Goal: Information Seeking & Learning: Find specific fact

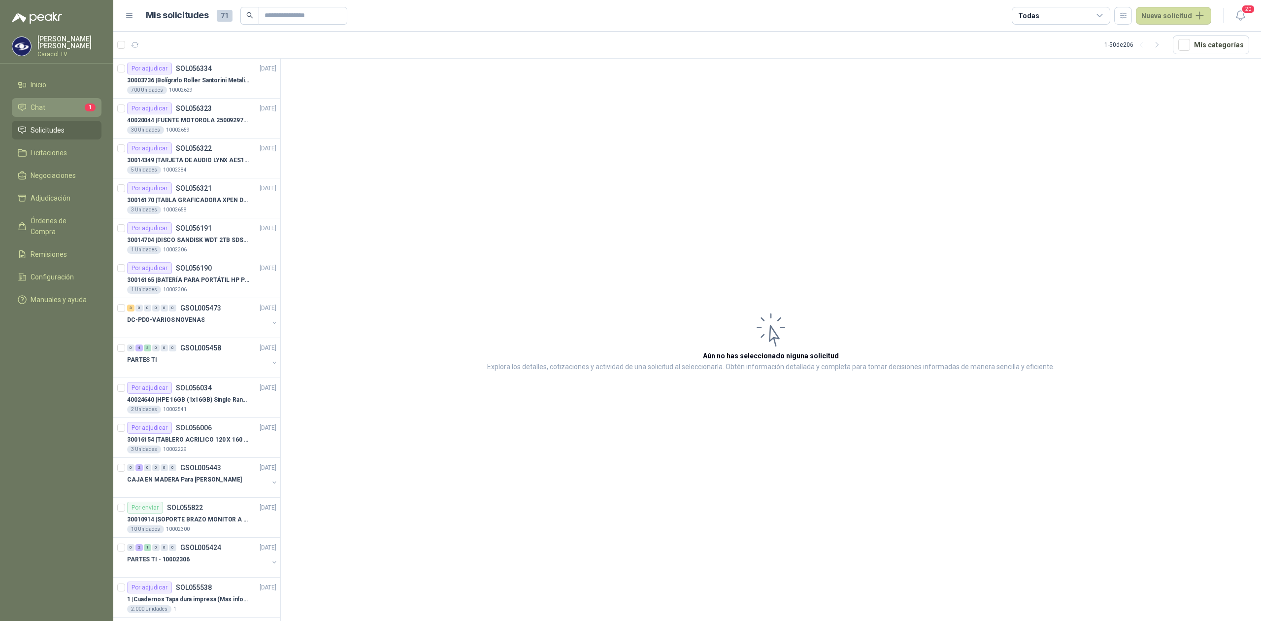
click at [47, 111] on li "Chat 1" at bounding box center [57, 107] width 78 height 11
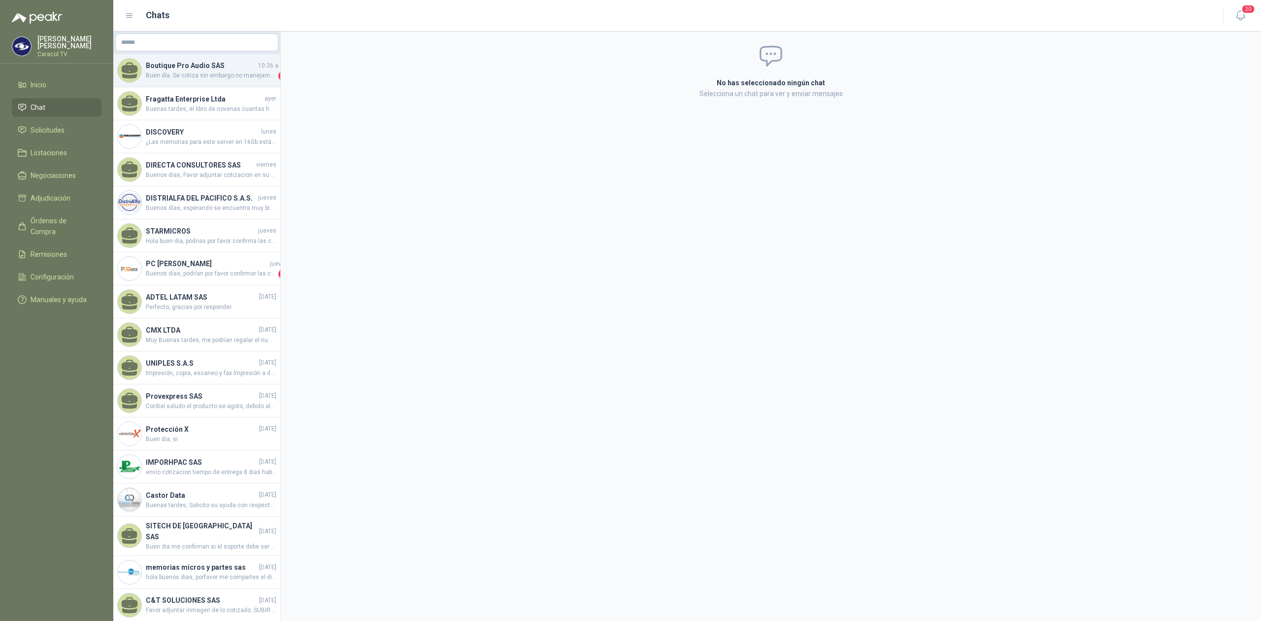
click at [186, 71] on span "Buen día. Se cotiza sin embargo no manejamos crédito de 30 días. Podemos recibi…" at bounding box center [211, 76] width 131 height 10
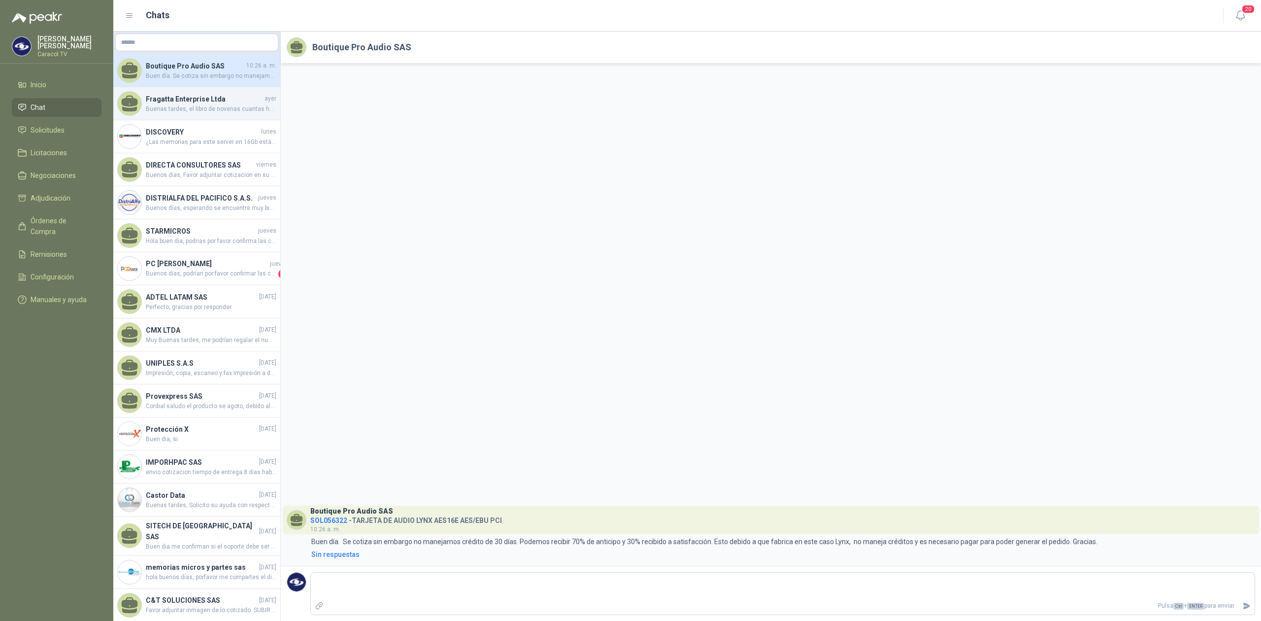
click at [182, 89] on div "Fragatta Enterprise Ltda ayer Buenas tardes, el libro de novenas cuantas hojas …" at bounding box center [196, 103] width 167 height 33
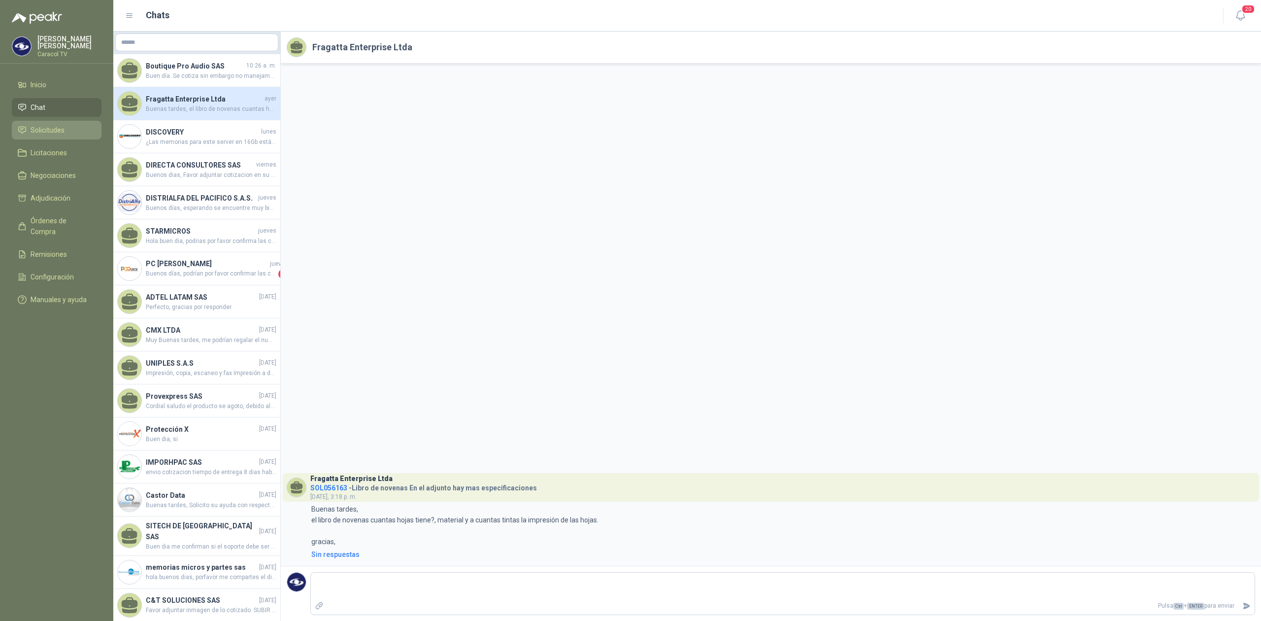
click at [46, 131] on span "Solicitudes" at bounding box center [48, 130] width 34 height 11
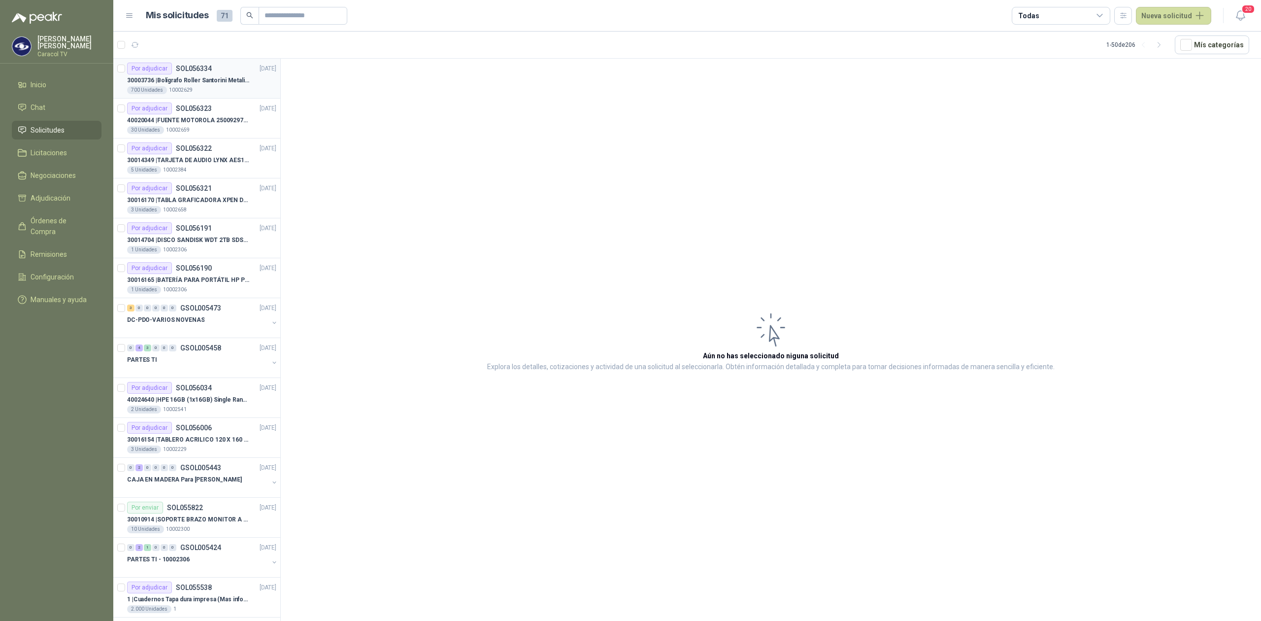
click at [234, 92] on div "700 Unidades 10002629" at bounding box center [201, 90] width 149 height 8
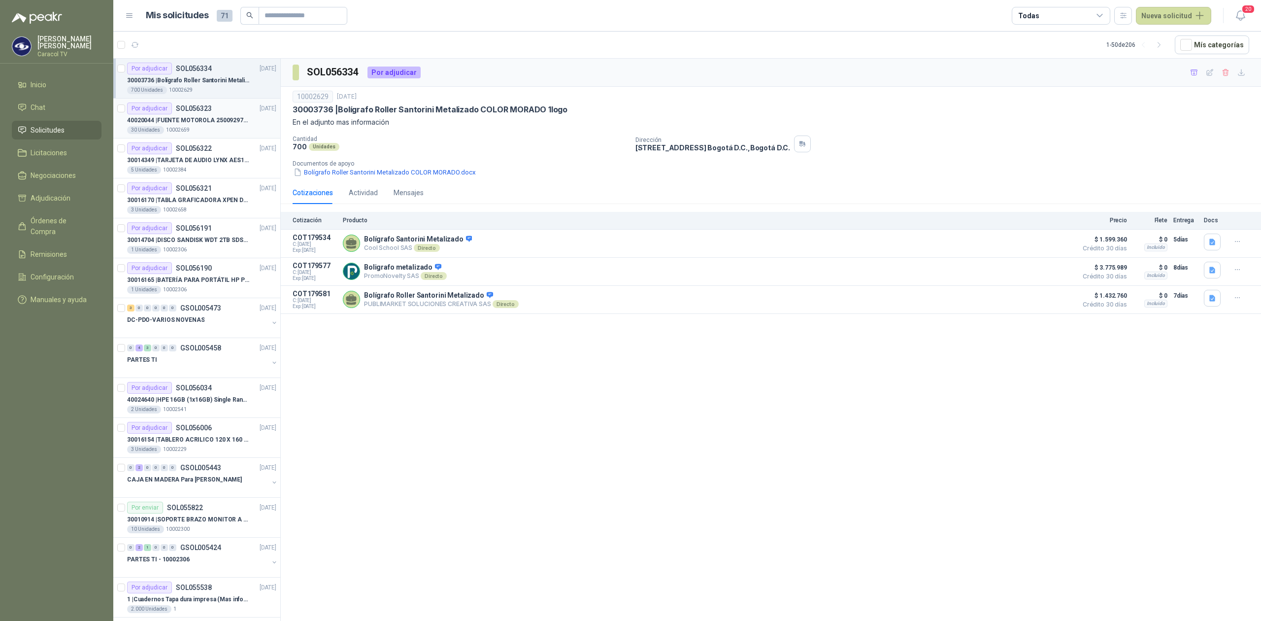
click at [223, 136] on article "Por adjudicar SOL056323 16/09/25 40020044 | FUENTE MOTOROLA 25009297001 PARA EP…" at bounding box center [196, 119] width 167 height 40
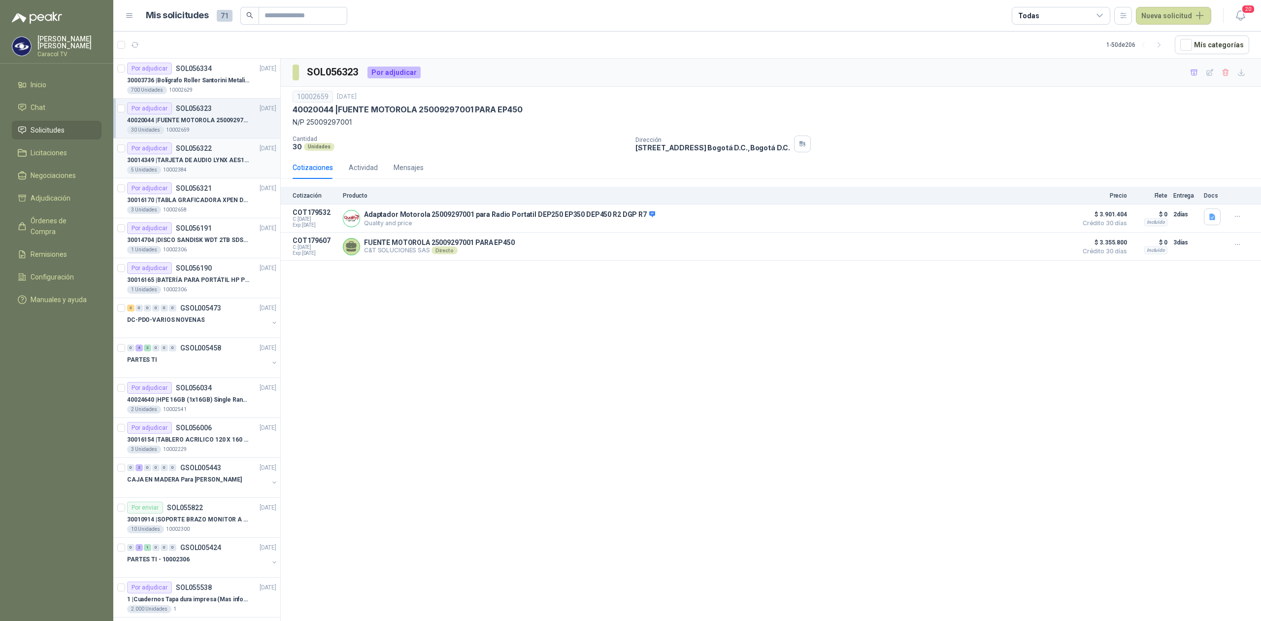
click at [218, 162] on p "30014349 | TARJETA DE AUDIO LYNX AES16E AES/EBU PCI" at bounding box center [188, 160] width 123 height 9
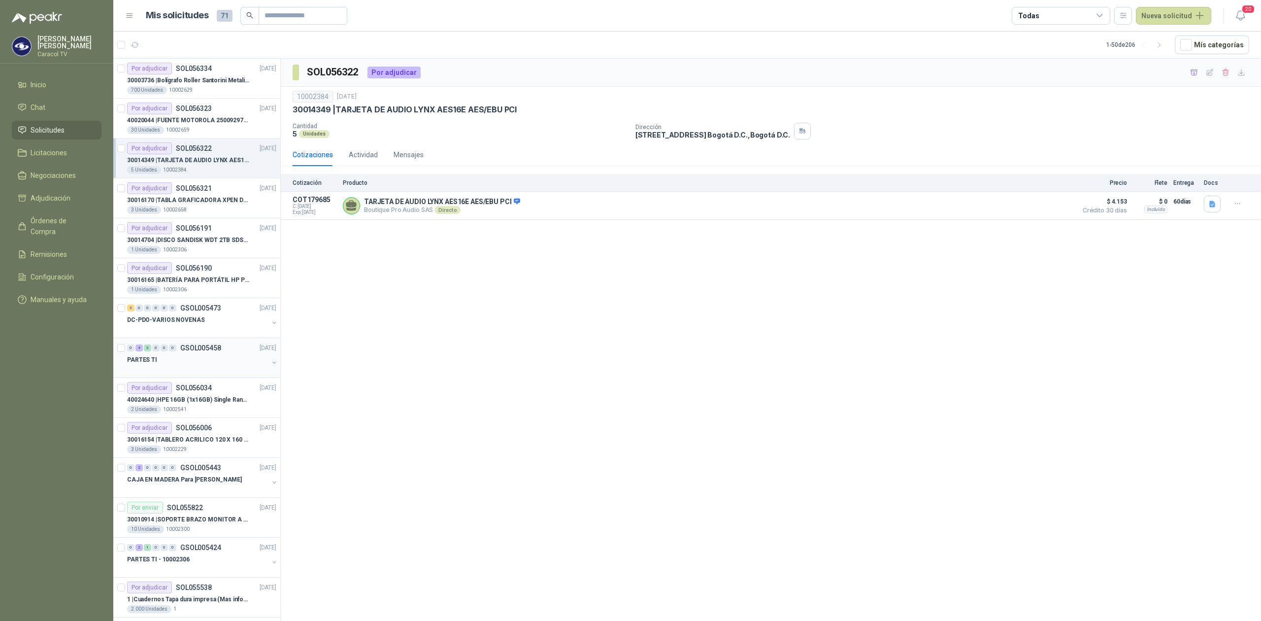
click at [217, 358] on div "PARTES TI" at bounding box center [197, 360] width 141 height 12
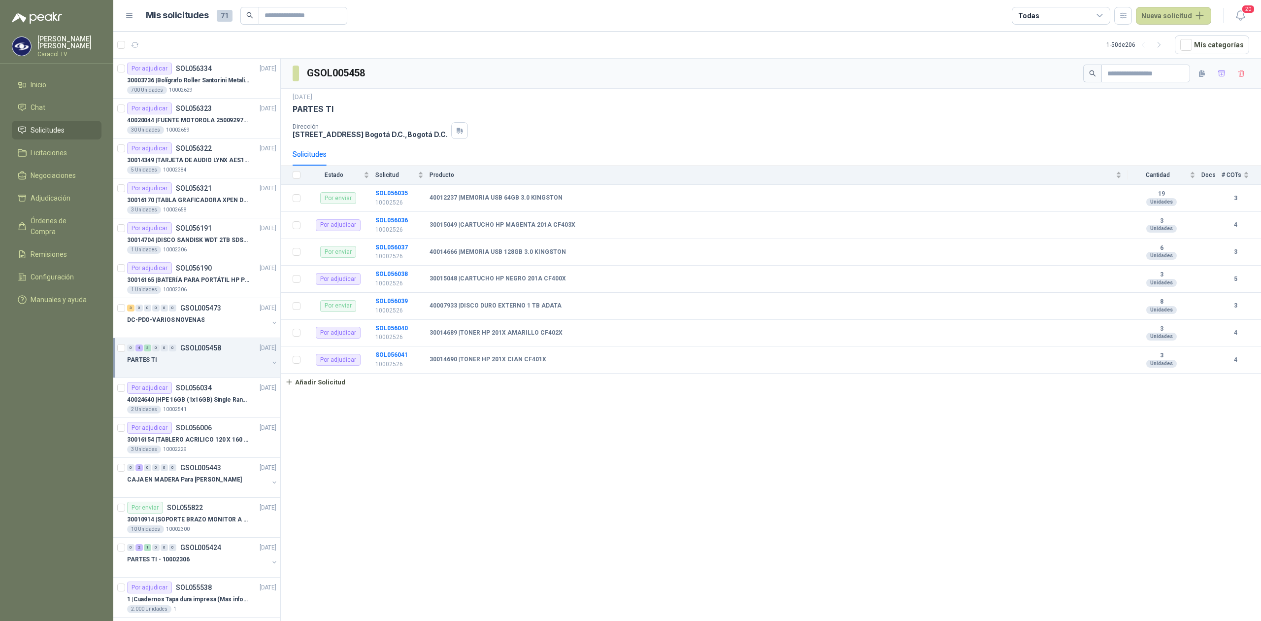
click at [216, 374] on div at bounding box center [197, 370] width 141 height 8
click at [220, 363] on div "PARTES TI" at bounding box center [197, 360] width 141 height 12
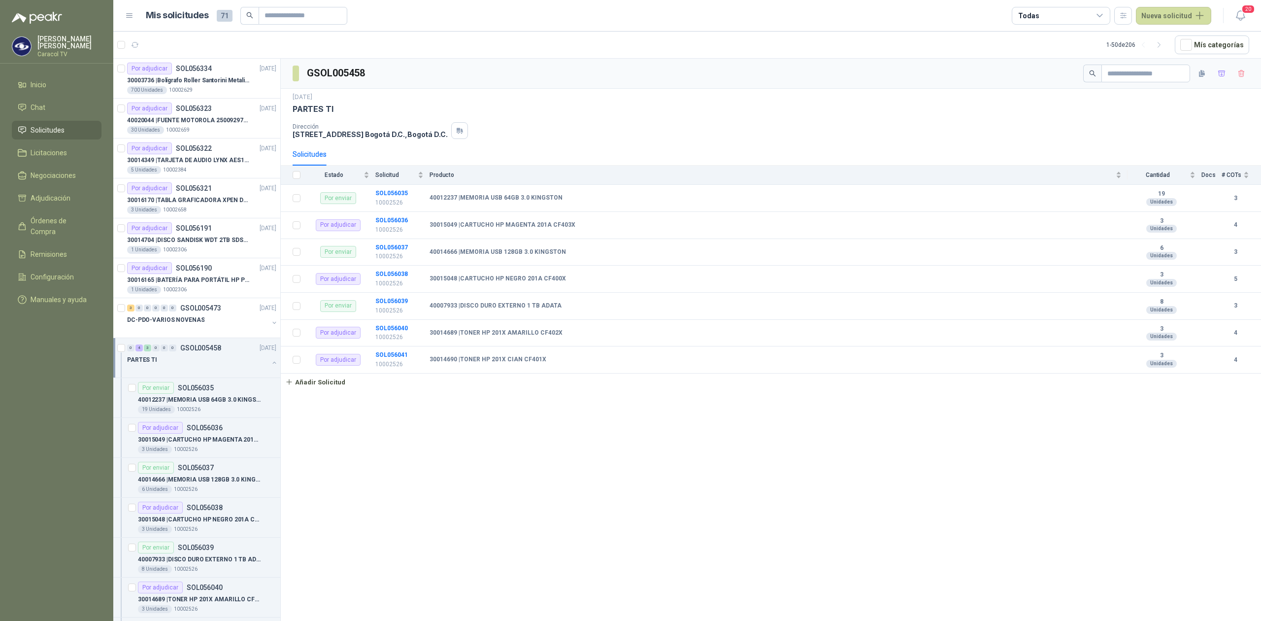
click at [220, 363] on div "PARTES TI" at bounding box center [197, 360] width 141 height 12
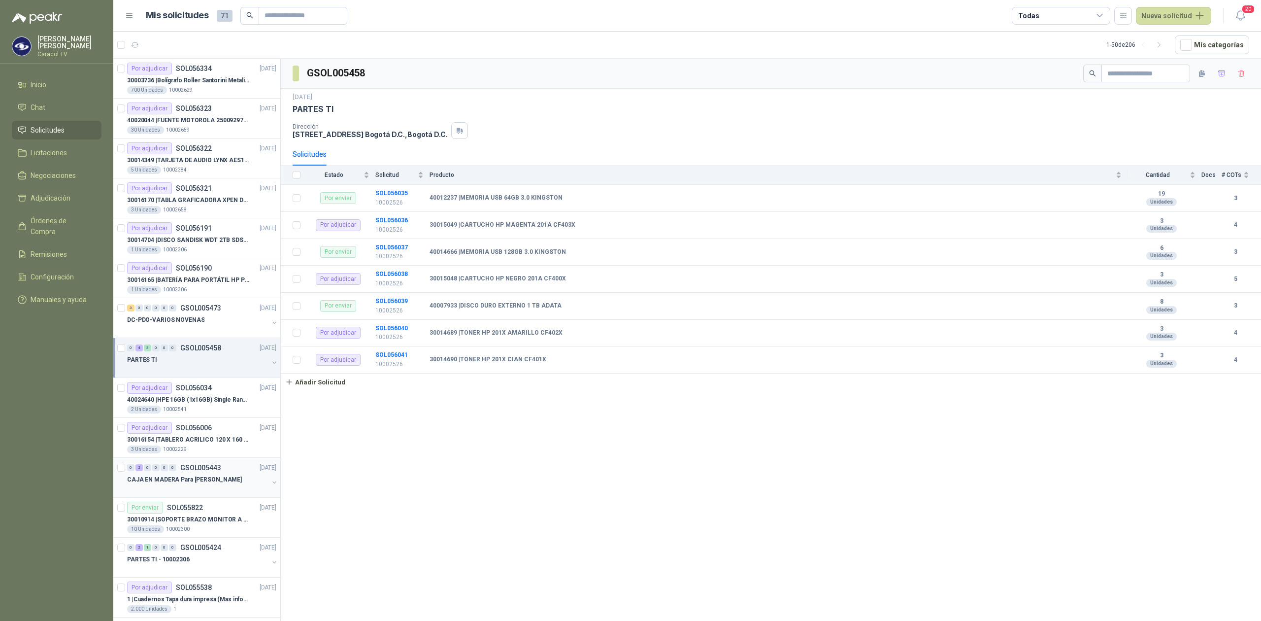
click at [192, 484] on p "CAJA EN MADERA Para [PERSON_NAME]" at bounding box center [184, 479] width 115 height 9
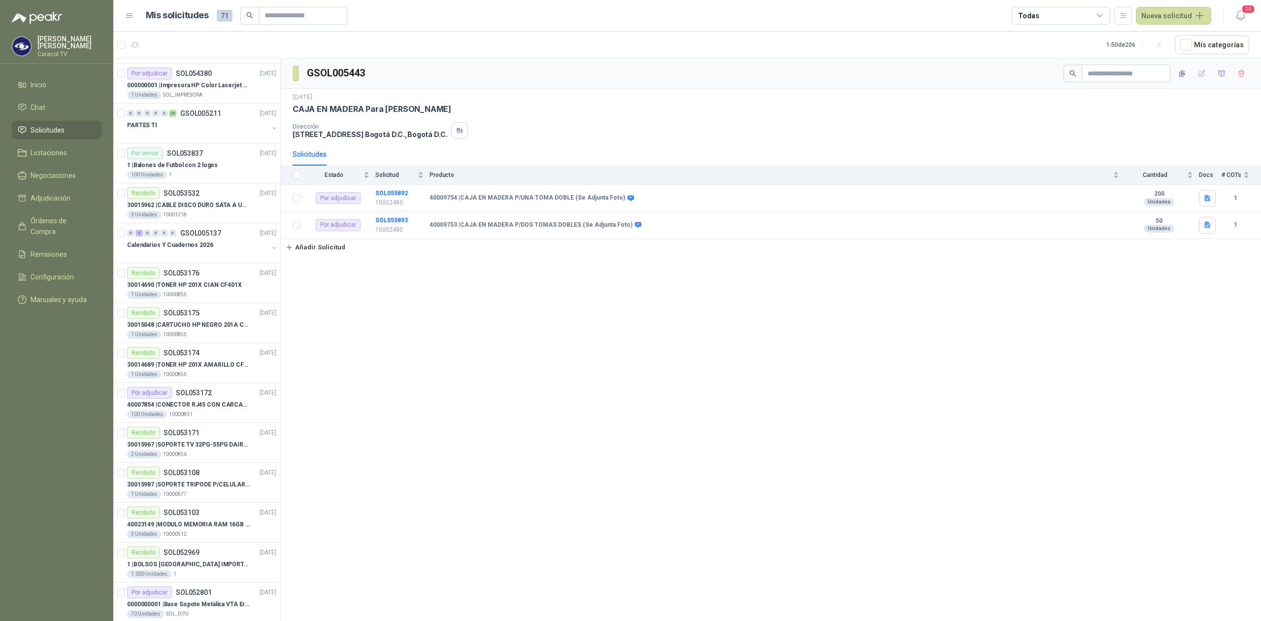
scroll to position [1452, 0]
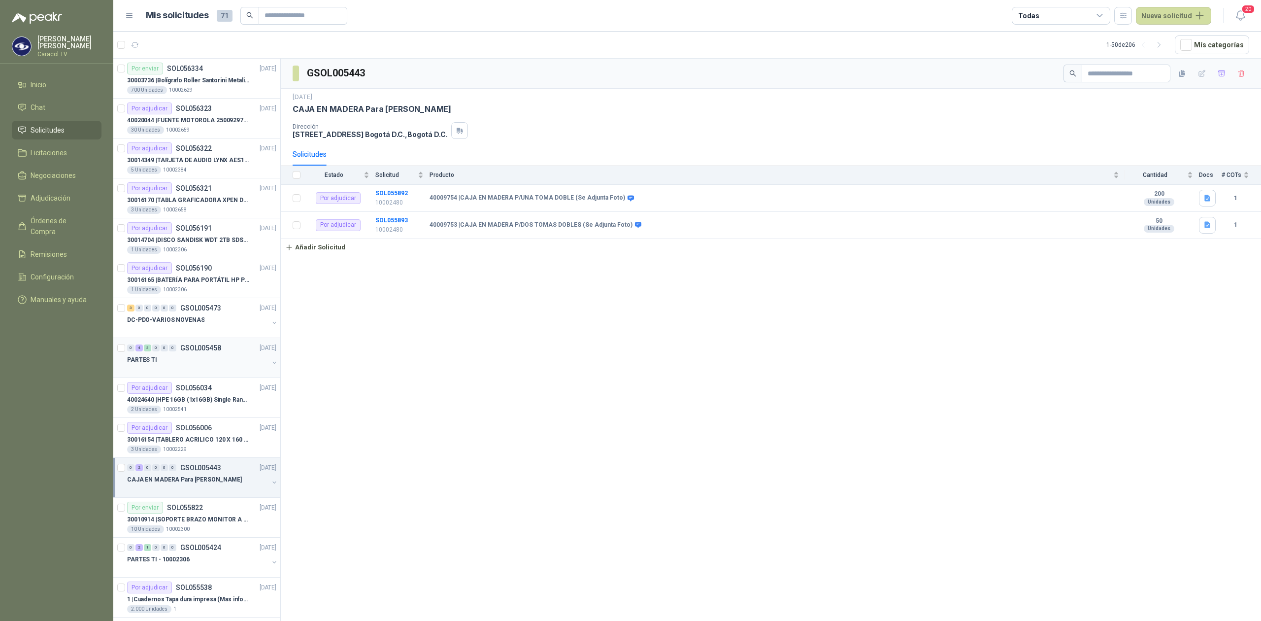
click at [205, 373] on div at bounding box center [197, 370] width 141 height 8
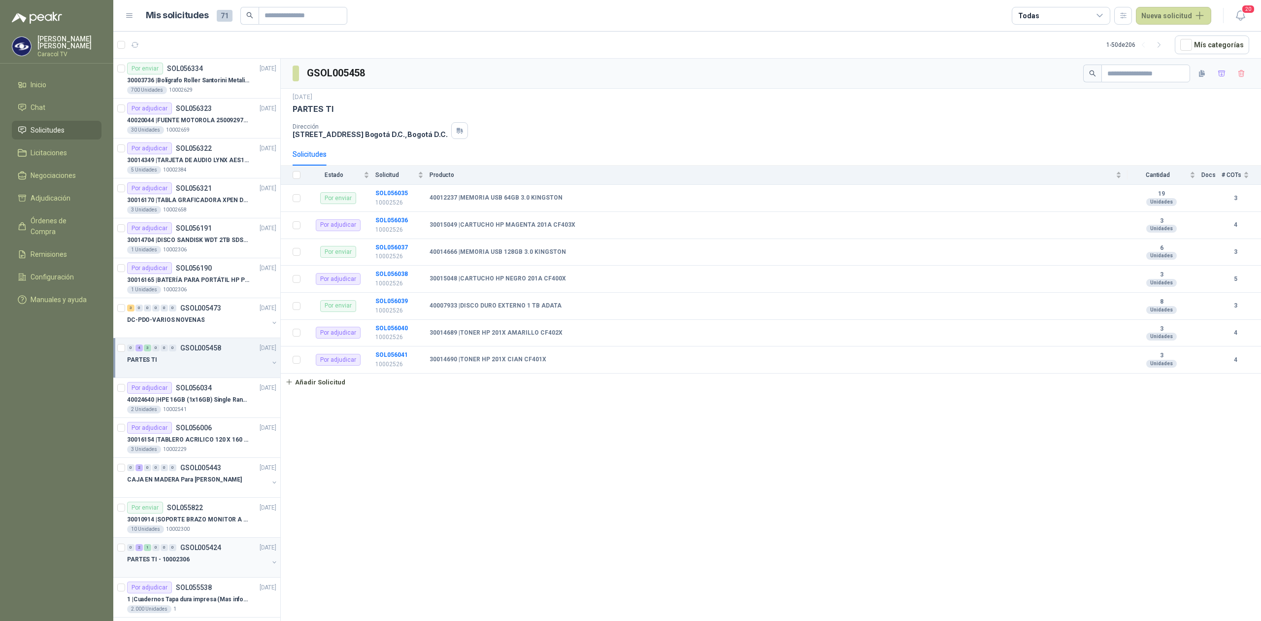
click at [182, 564] on p "PARTES TI - 10002306" at bounding box center [158, 559] width 63 height 9
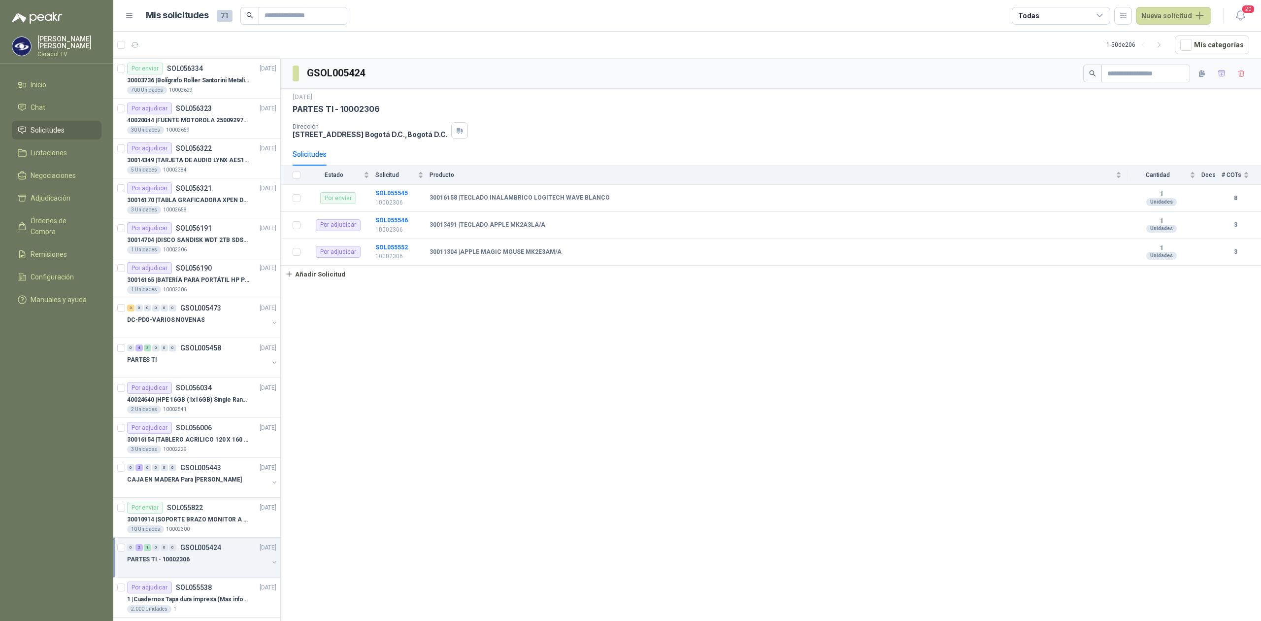
click at [237, 572] on div at bounding box center [197, 569] width 141 height 8
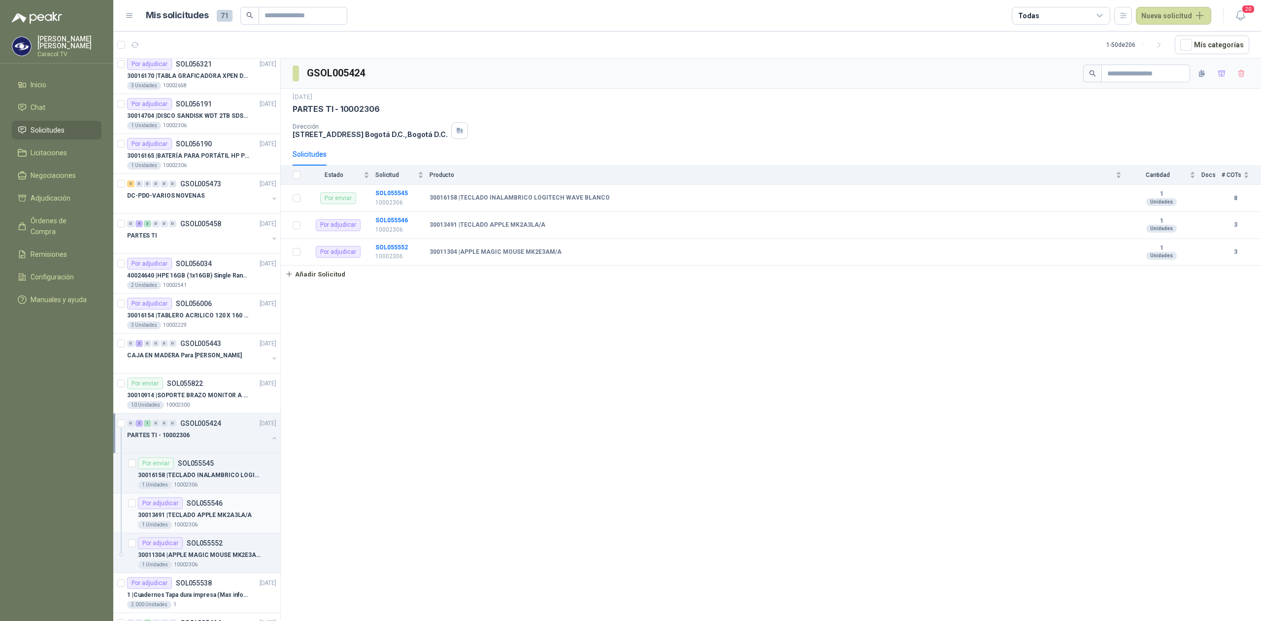
scroll to position [153, 0]
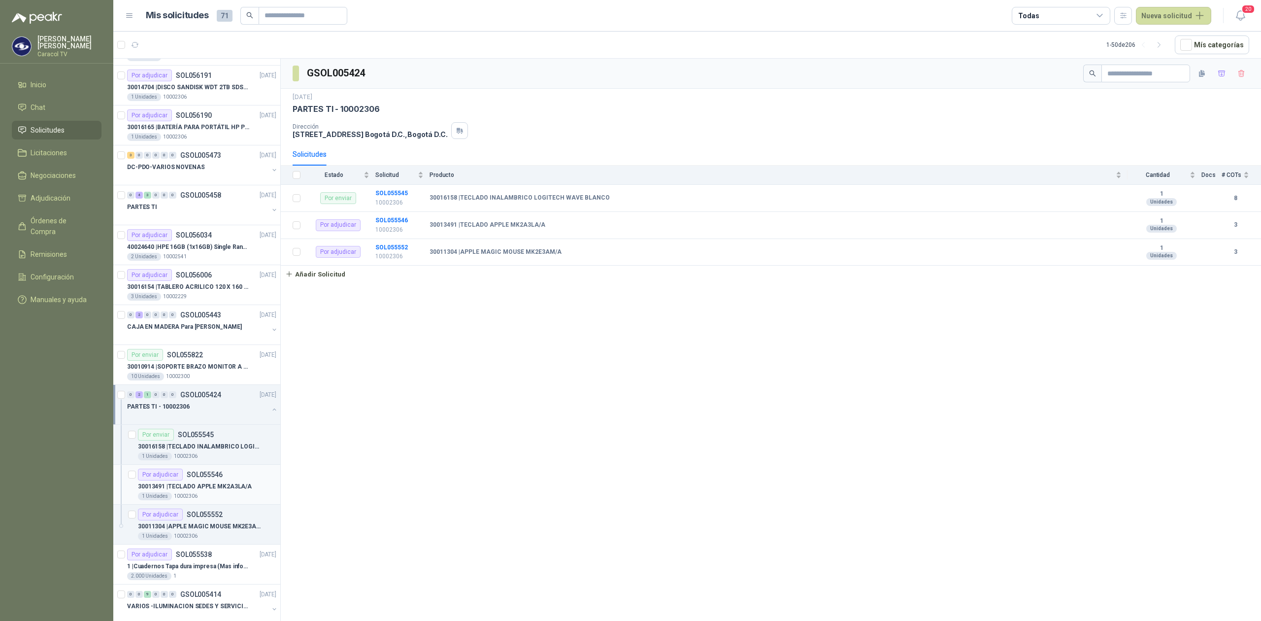
click at [206, 480] on div "Por adjudicar SOL055546" at bounding box center [180, 475] width 85 height 12
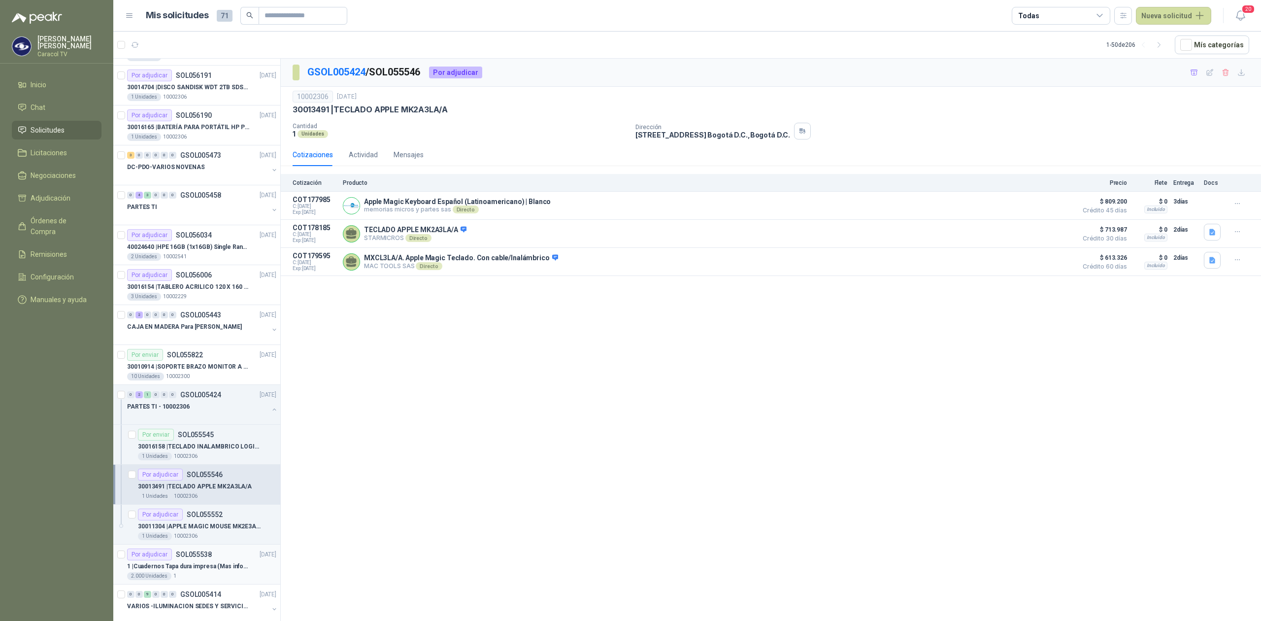
click at [204, 565] on p "1 | Cuadernos Tapa dura impresa (Mas informacion en el adjunto)" at bounding box center [188, 566] width 123 height 9
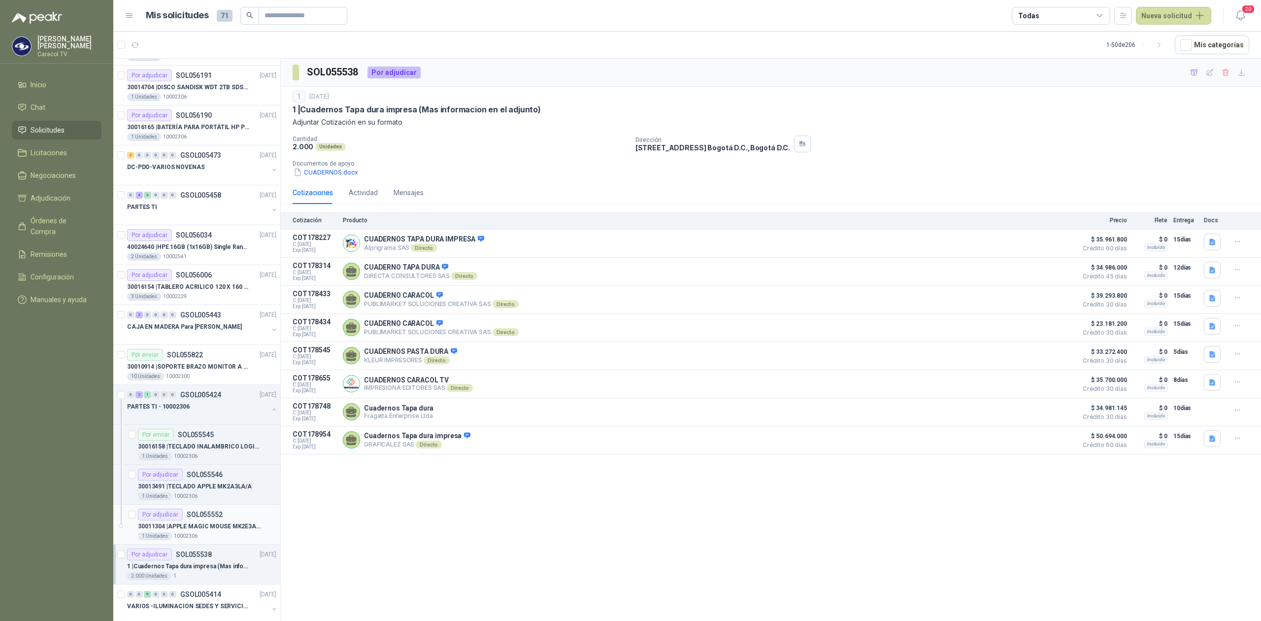
click at [217, 531] on p "30011304 | APPLE MAGIC MOUSE MK2E3AM/A" at bounding box center [199, 526] width 123 height 9
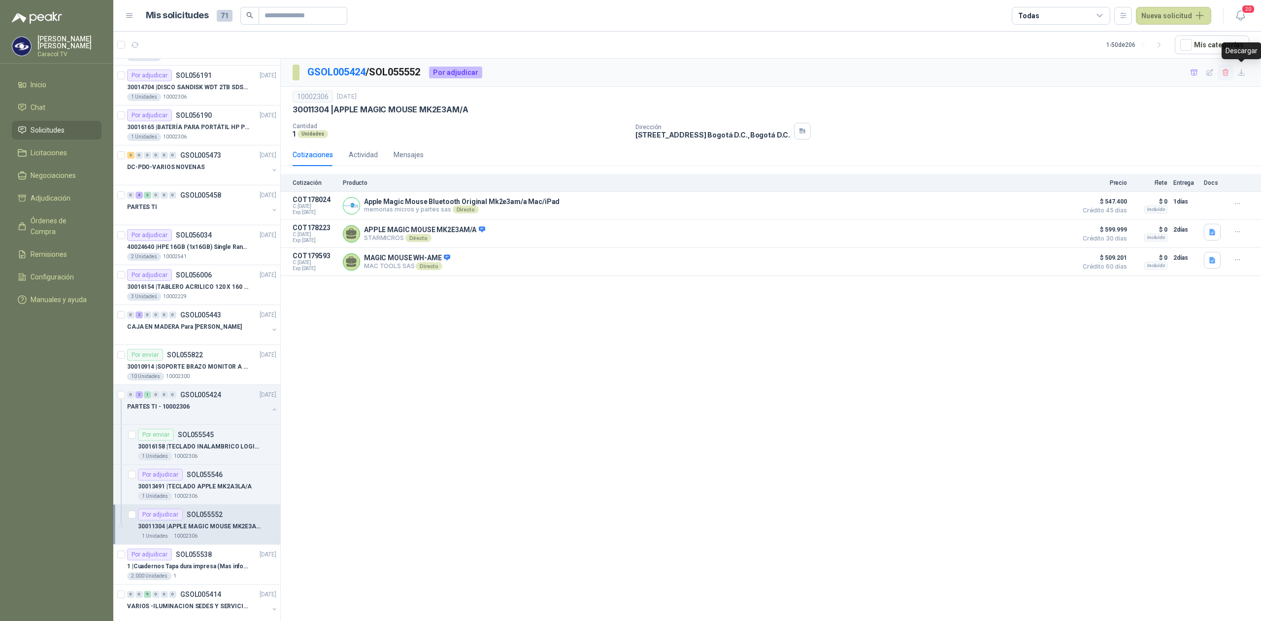
drag, startPoint x: 1238, startPoint y: 73, endPoint x: 1232, endPoint y: 74, distance: 6.0
click at [1239, 73] on icon "button" at bounding box center [1242, 72] width 8 height 8
click at [196, 491] on p "30013491 | TECLADO APPLE MK2A3LA/A" at bounding box center [195, 486] width 114 height 9
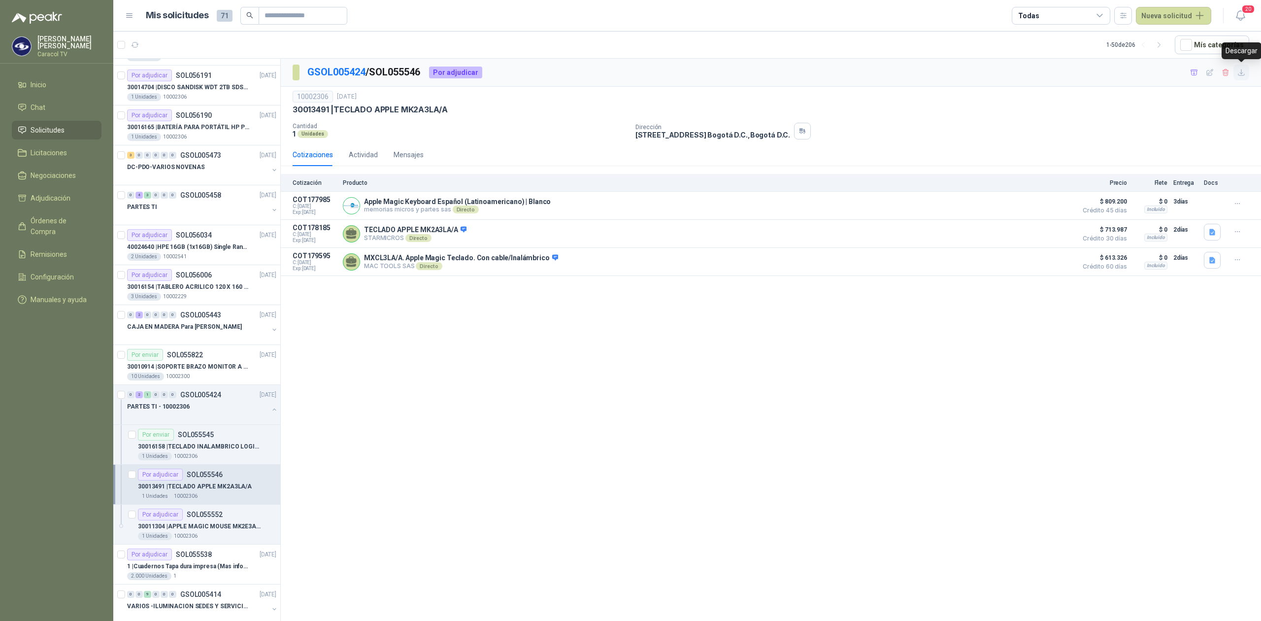
click at [1238, 71] on icon "button" at bounding box center [1242, 72] width 8 height 8
click at [361, 119] on div "10002306 11 sept, 2025 30013491 | TECLADO APPLE MK2A3LA/A Cantidad 1 Unidade…" at bounding box center [771, 115] width 957 height 49
click at [1051, 267] on button "Detalles" at bounding box center [1049, 261] width 46 height 13
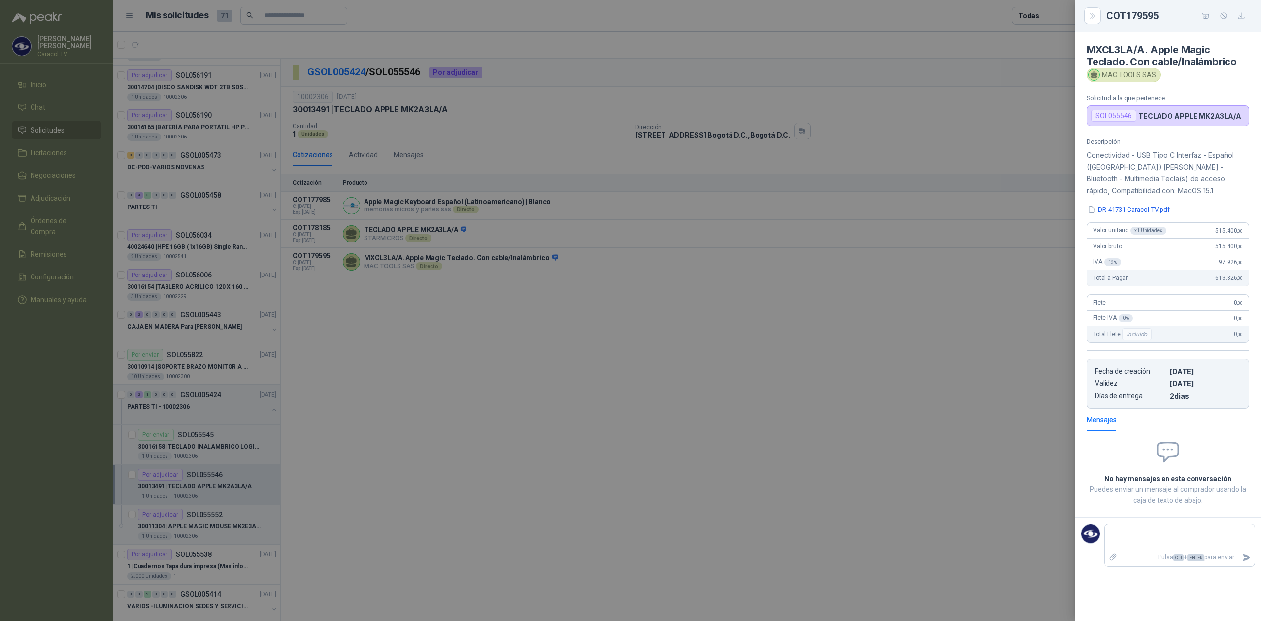
click at [604, 388] on div at bounding box center [630, 310] width 1261 height 621
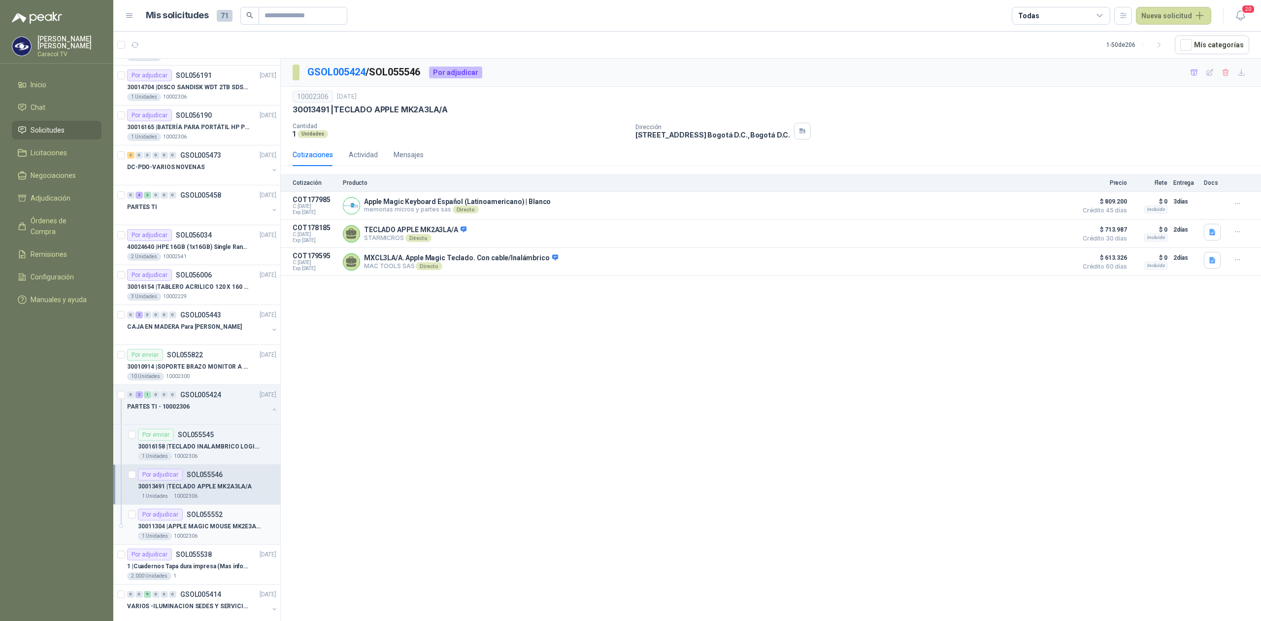
click at [205, 524] on p "30011304 | APPLE MAGIC MOUSE MK2E3AM/A" at bounding box center [199, 526] width 123 height 9
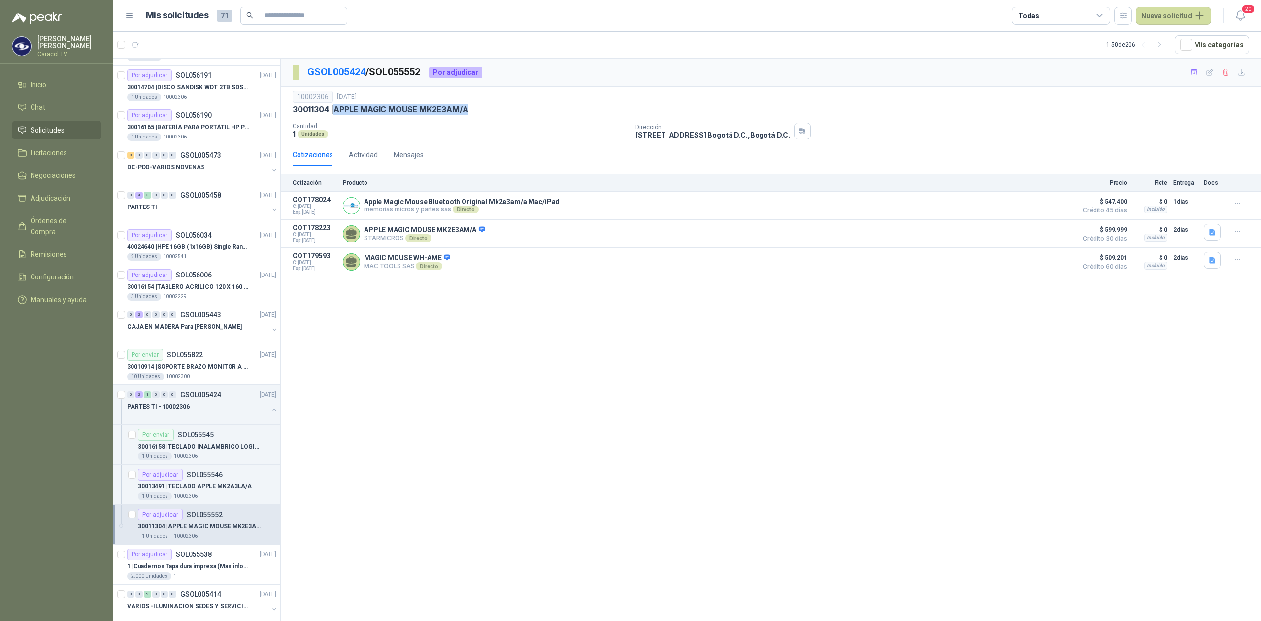
drag, startPoint x: 499, startPoint y: 111, endPoint x: 338, endPoint y: 113, distance: 160.7
click at [338, 113] on div "30011304 | APPLE MAGIC MOUSE MK2E3AM/A" at bounding box center [771, 109] width 957 height 10
copy p "APPLE MAGIC MOUSE MK2E3AM/A"
